Goal: Information Seeking & Learning: Learn about a topic

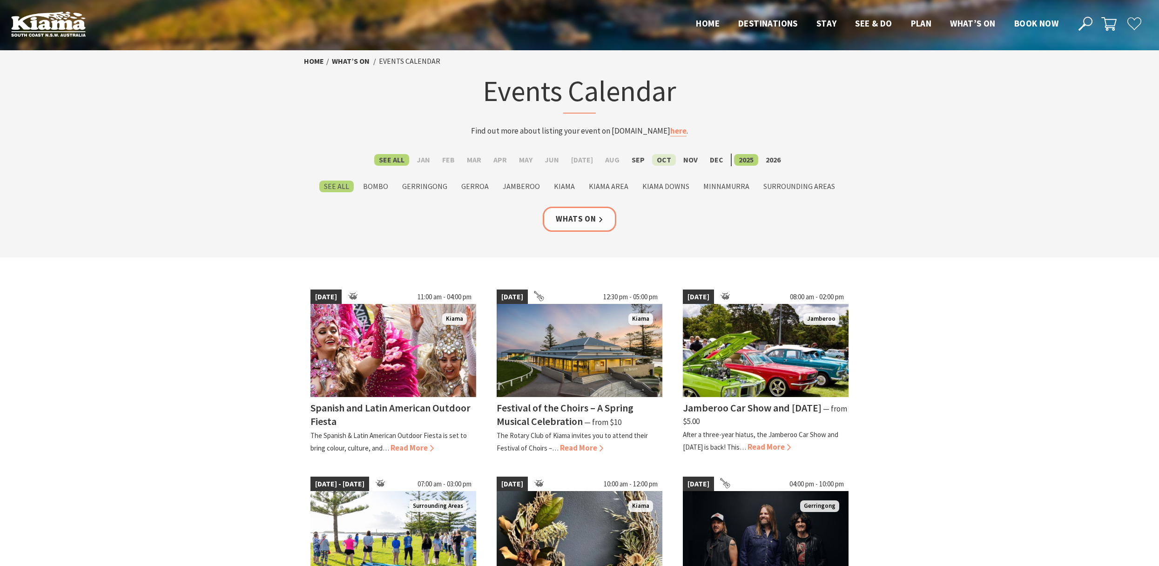
click at [658, 159] on label "Oct" at bounding box center [664, 160] width 24 height 12
click at [0, 0] on input "Oct" at bounding box center [0, 0] width 0 height 0
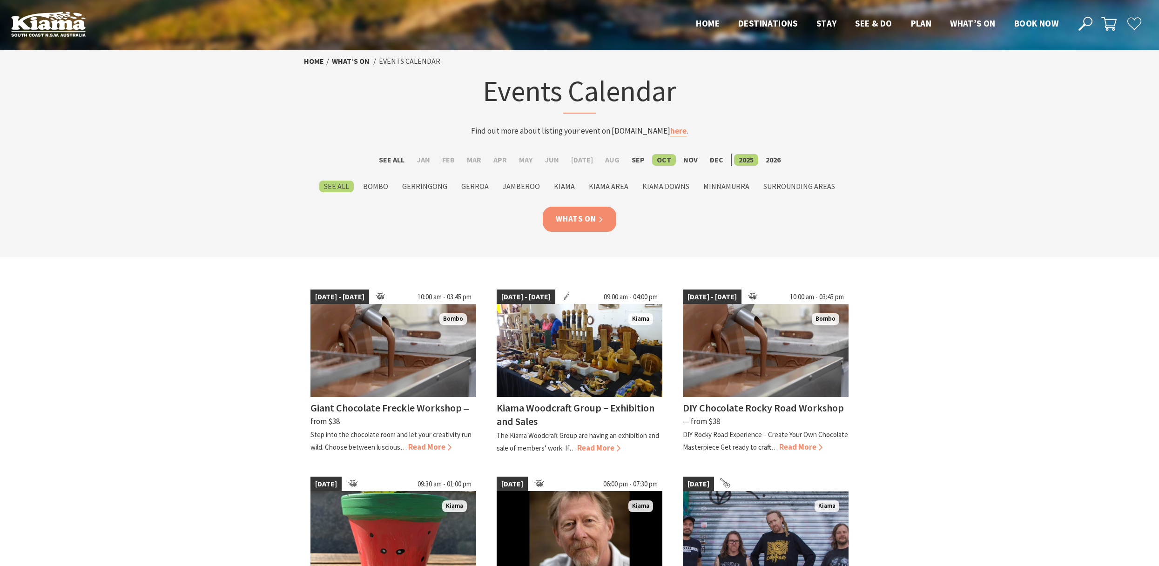
click at [573, 217] on link "Whats On" at bounding box center [580, 219] width 74 height 25
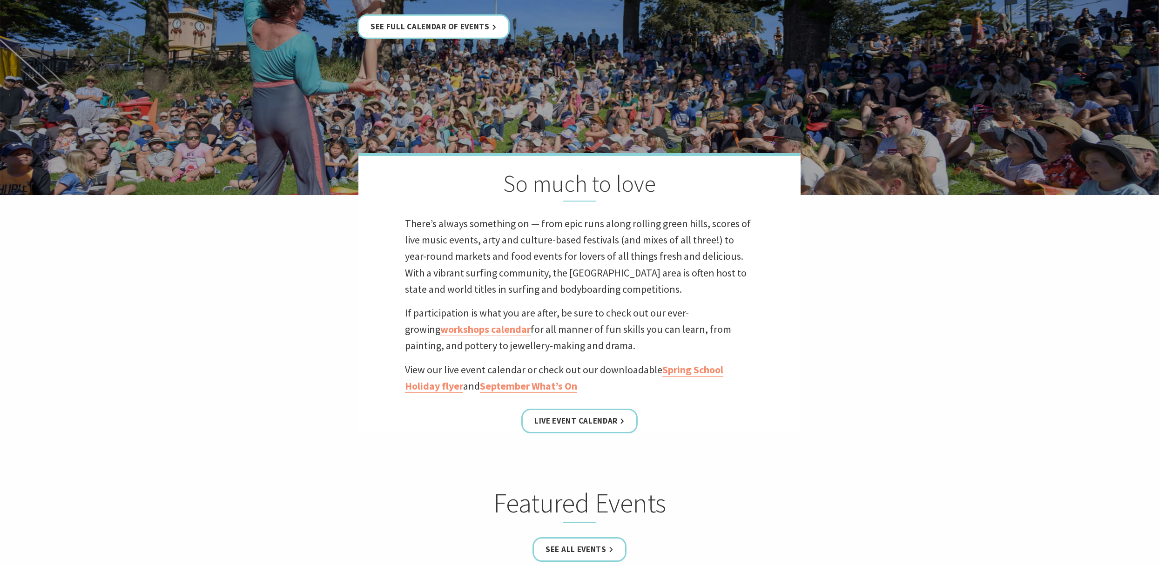
scroll to position [358, 0]
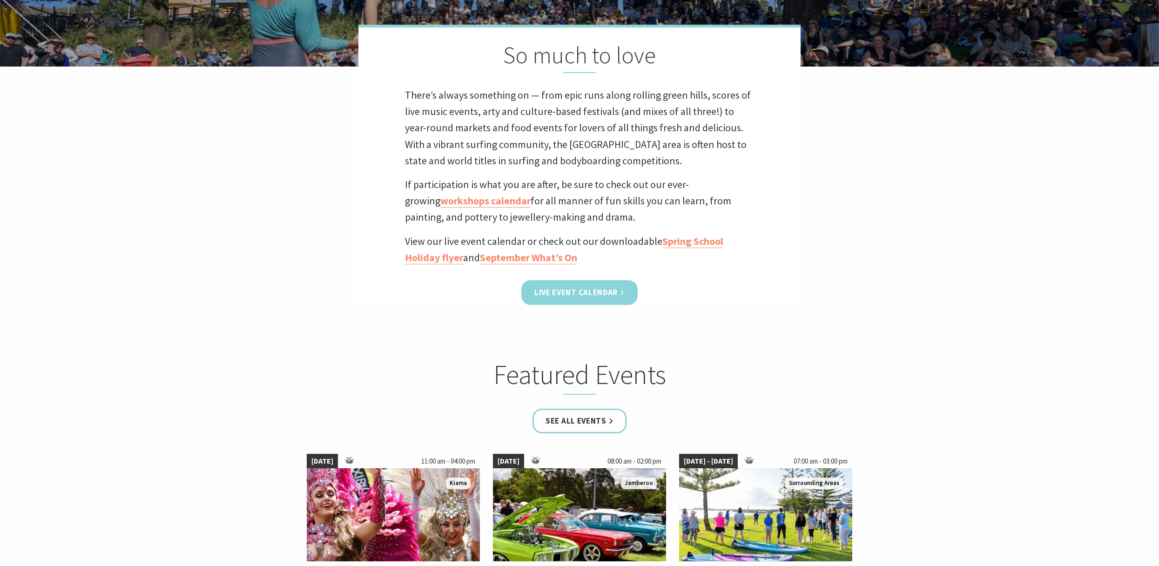
click at [575, 292] on link "Live Event Calendar" at bounding box center [580, 292] width 116 height 25
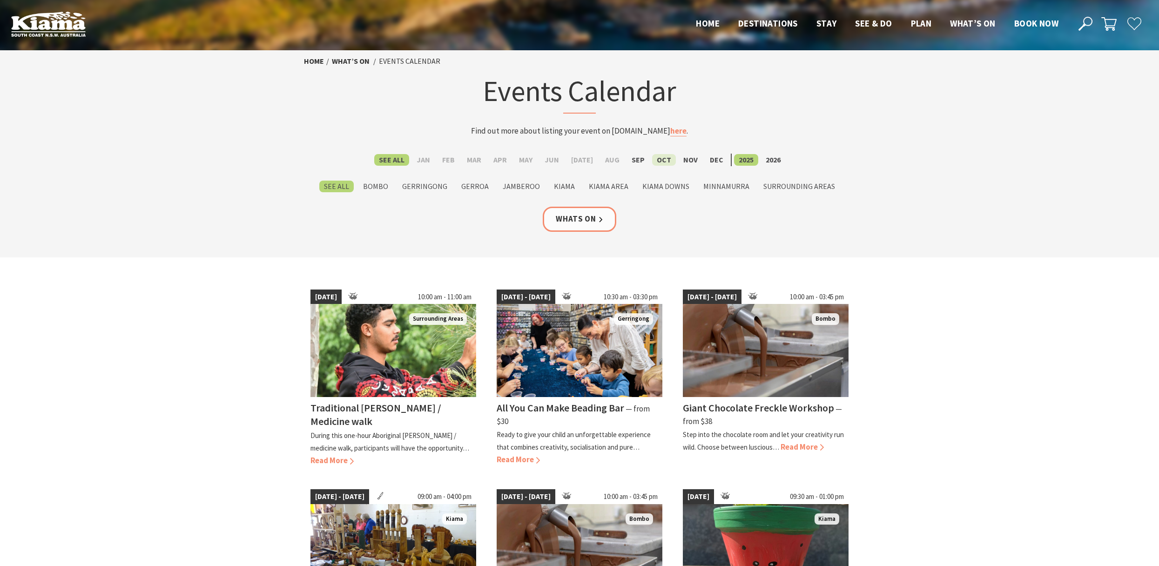
click at [658, 160] on label "Oct" at bounding box center [664, 160] width 24 height 12
click at [0, 0] on input "Oct" at bounding box center [0, 0] width 0 height 0
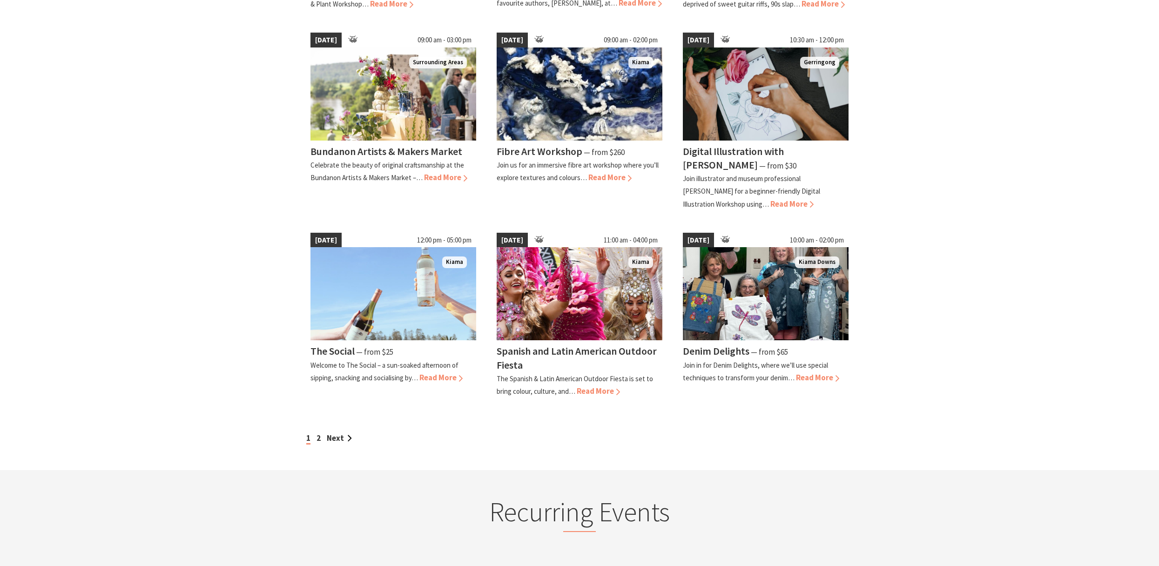
scroll to position [643, 0]
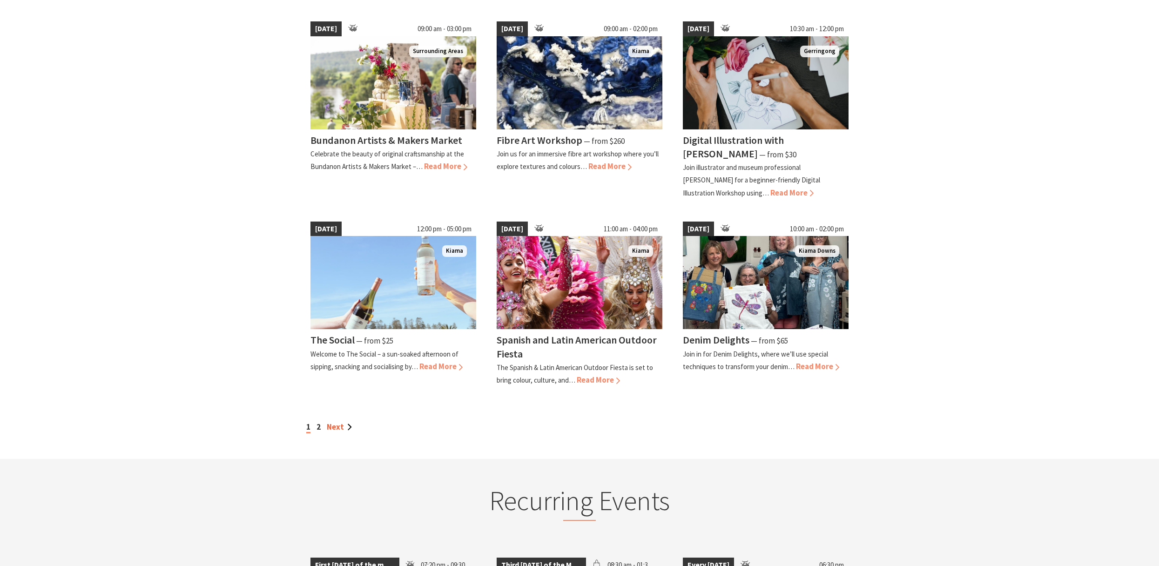
click at [338, 427] on link "Next" at bounding box center [339, 427] width 25 height 10
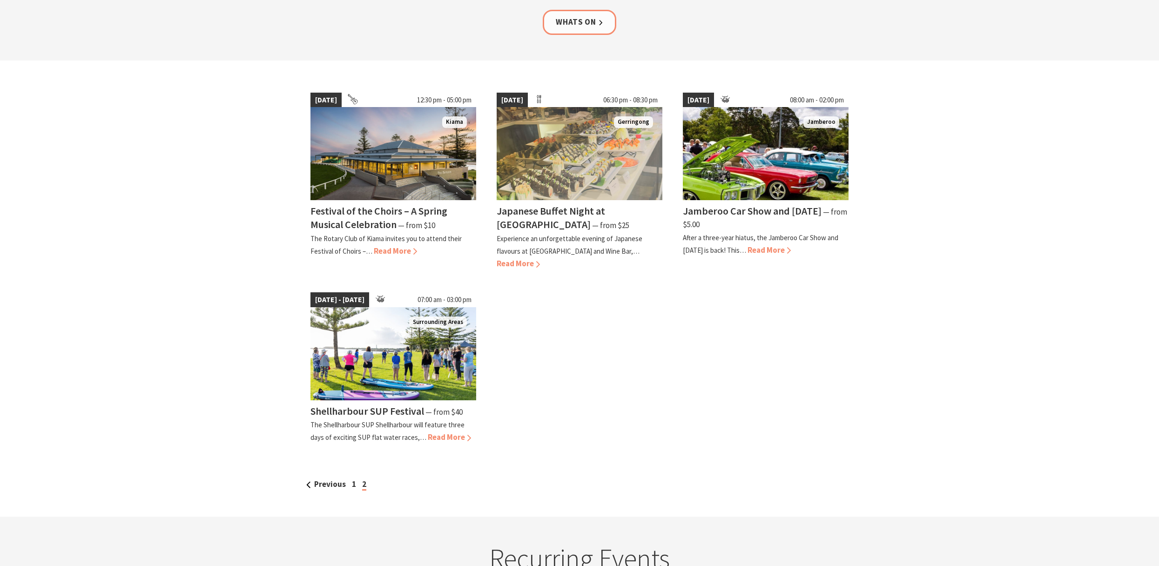
scroll to position [204, 0]
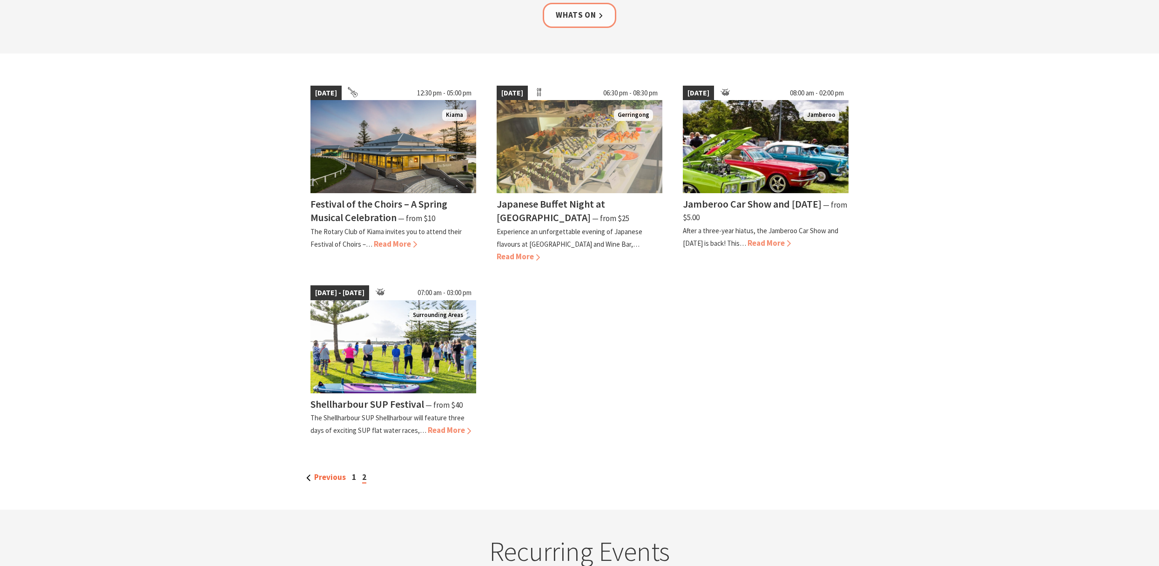
click at [328, 477] on link "Previous" at bounding box center [326, 477] width 40 height 10
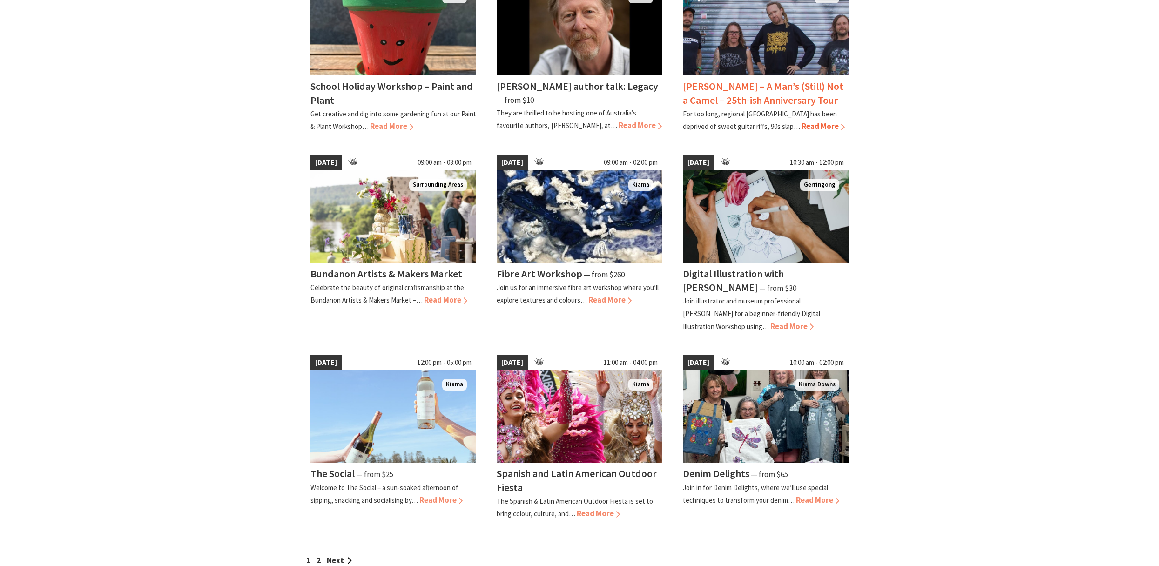
scroll to position [510, 0]
